Goal: Task Accomplishment & Management: Manage account settings

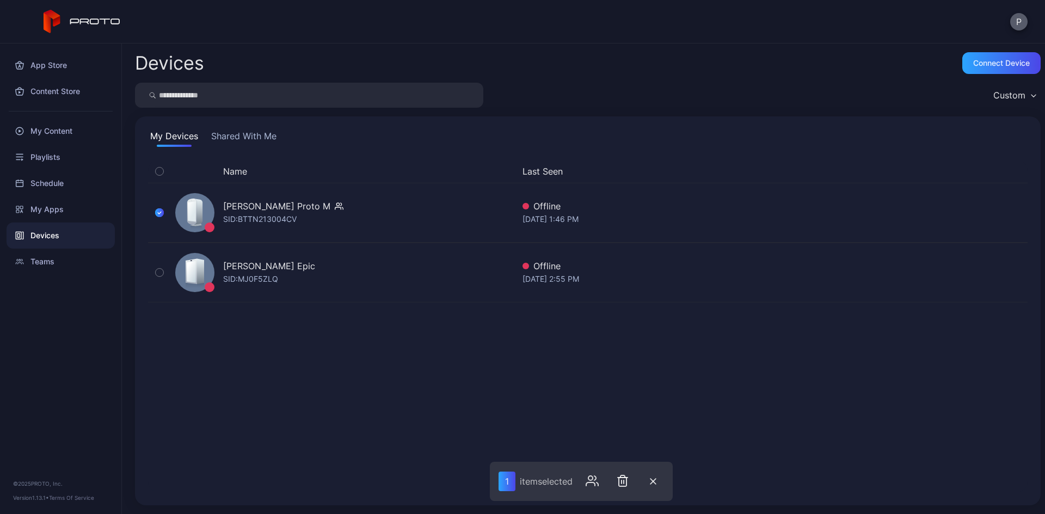
click at [1022, 28] on button "P" at bounding box center [1018, 21] width 17 height 17
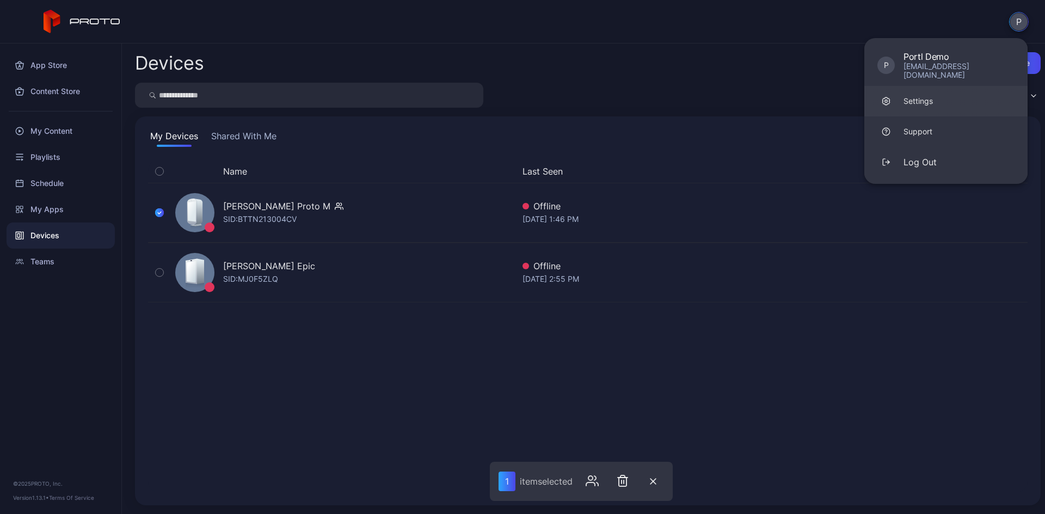
click at [945, 92] on link "Settings" at bounding box center [945, 101] width 163 height 30
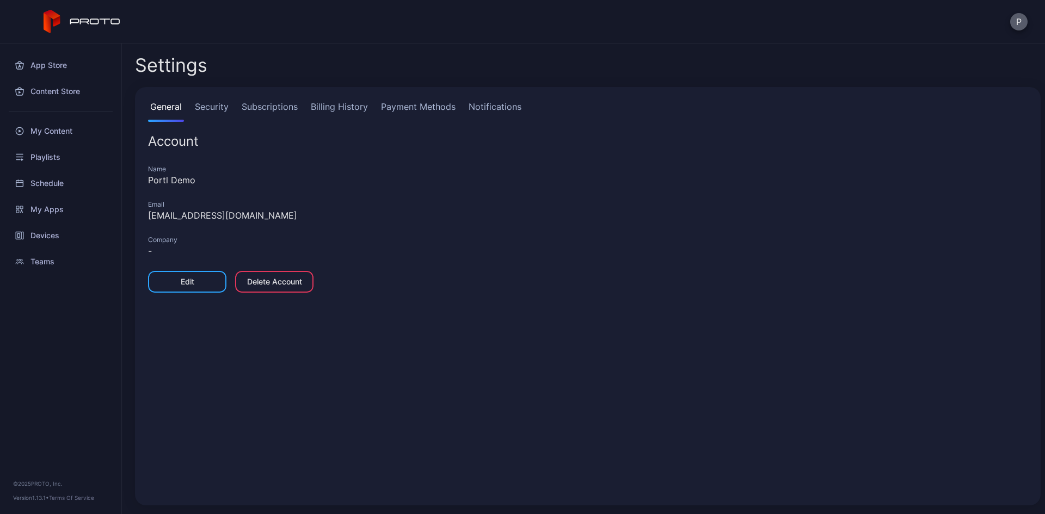
click at [1019, 25] on button "P" at bounding box center [1018, 21] width 17 height 17
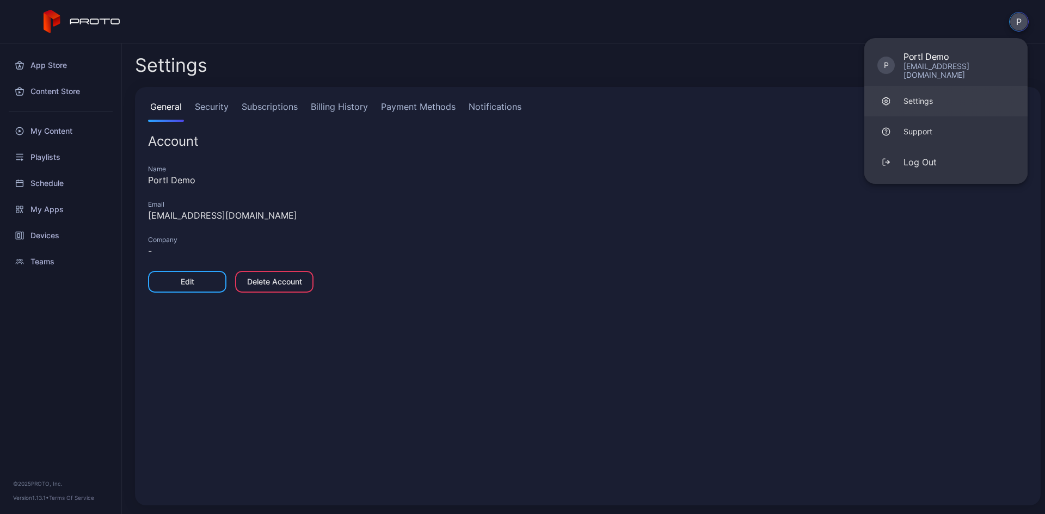
click at [947, 89] on link "Settings" at bounding box center [945, 101] width 163 height 30
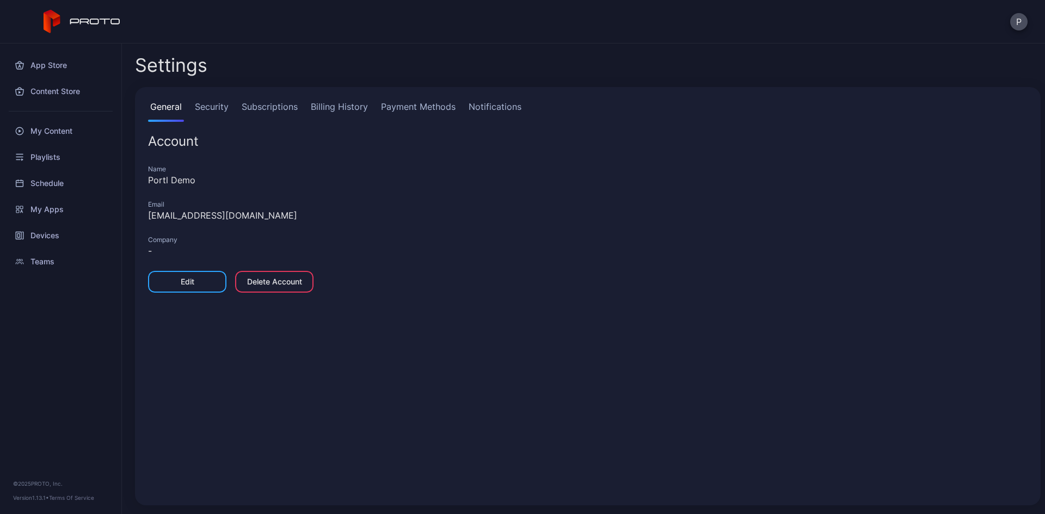
click at [265, 107] on link "Subscriptions" at bounding box center [269, 111] width 60 height 22
